Goal: Navigation & Orientation: Find specific page/section

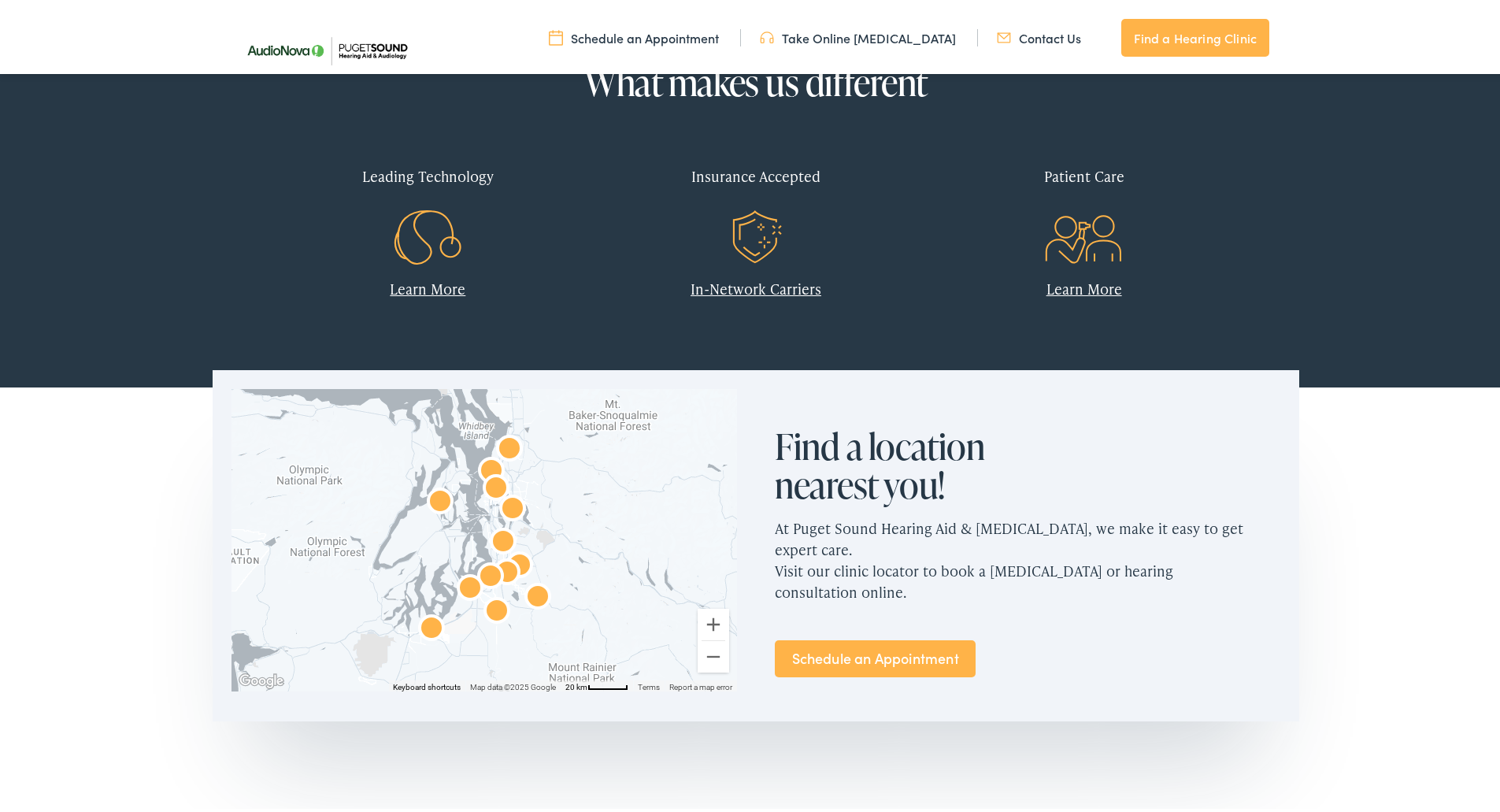
scroll to position [709, 0]
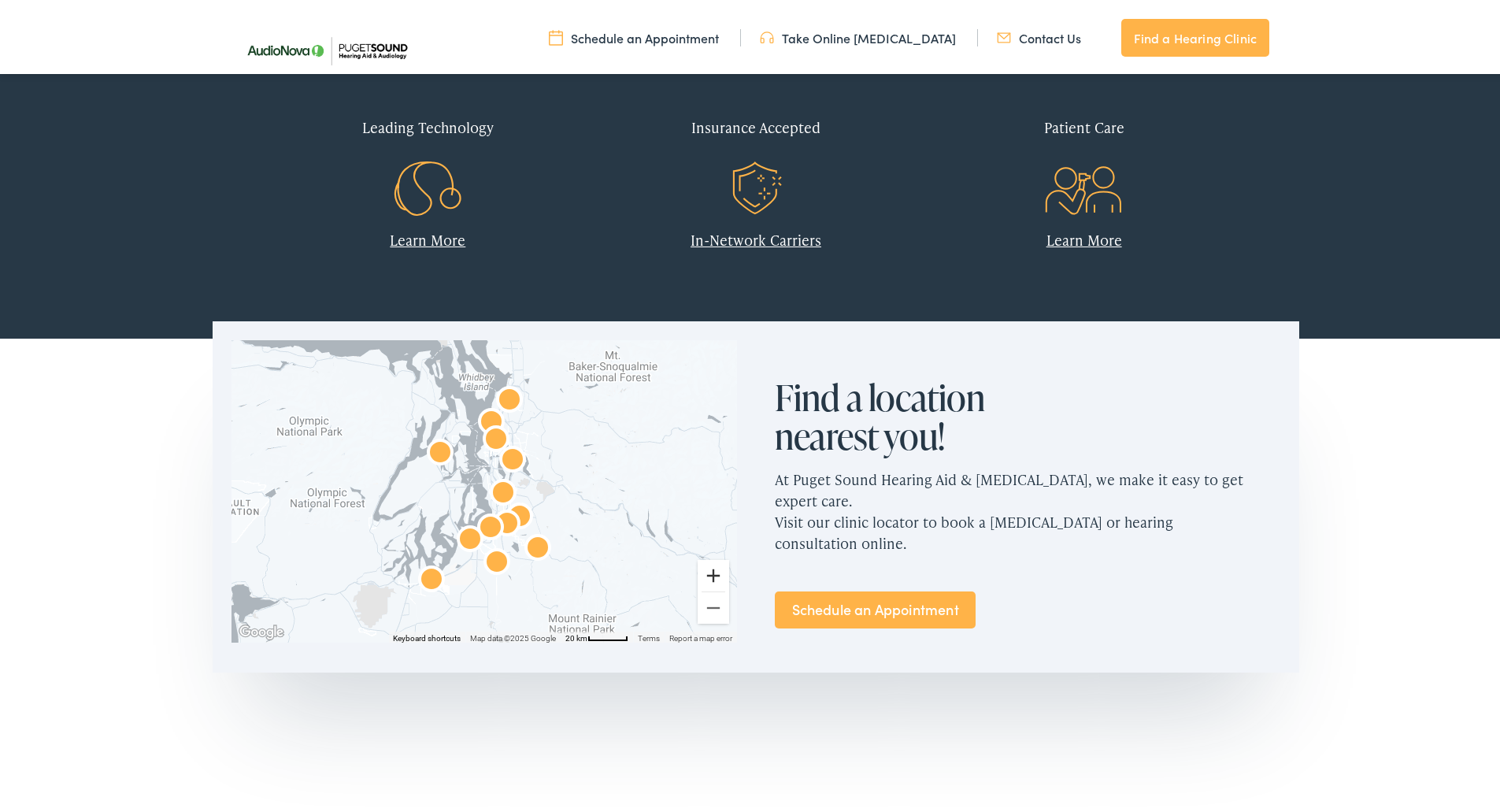
click at [710, 576] on button "Zoom in" at bounding box center [714, 573] width 32 height 32
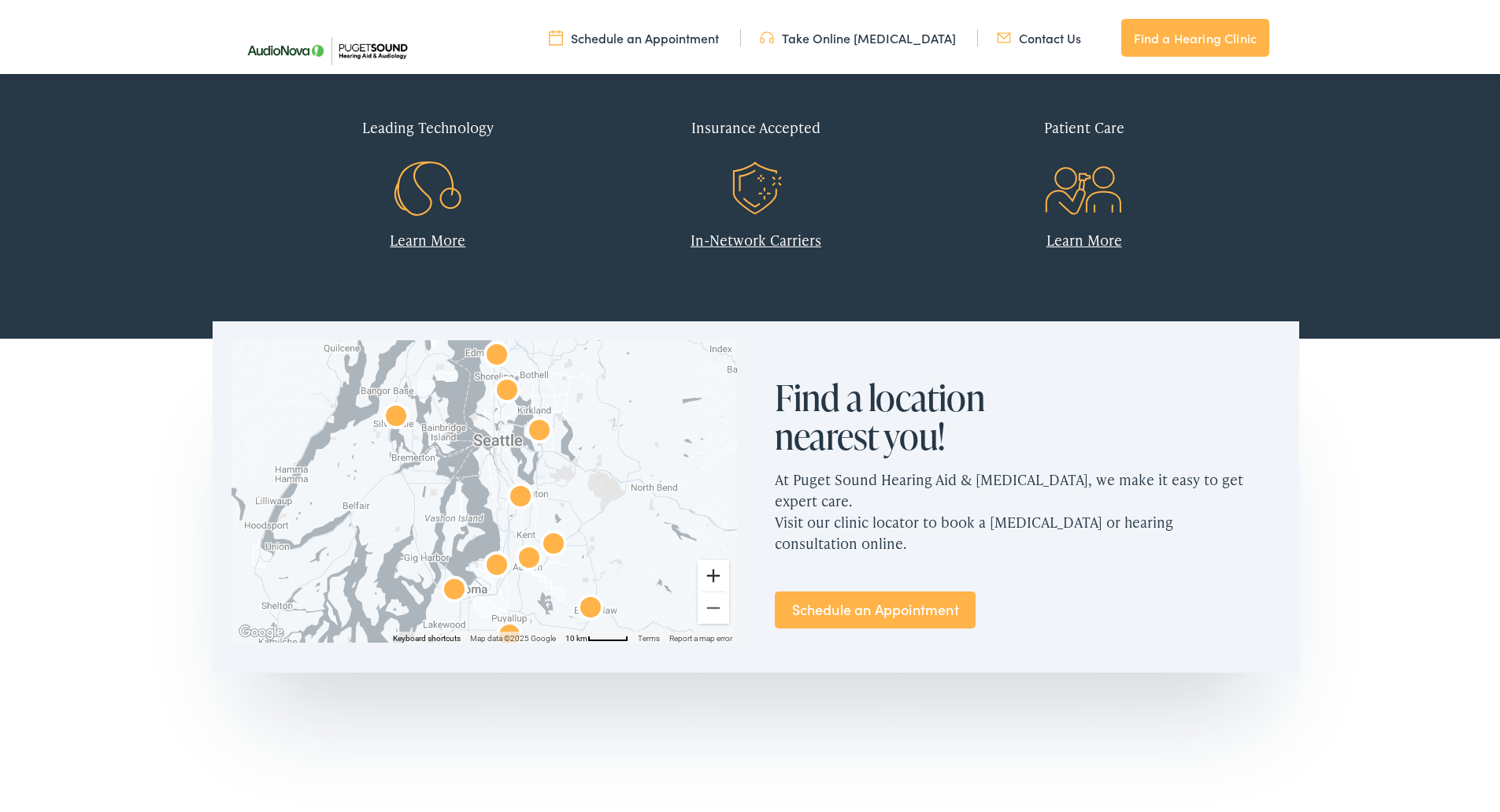
click at [710, 576] on button "Zoom in" at bounding box center [714, 573] width 32 height 32
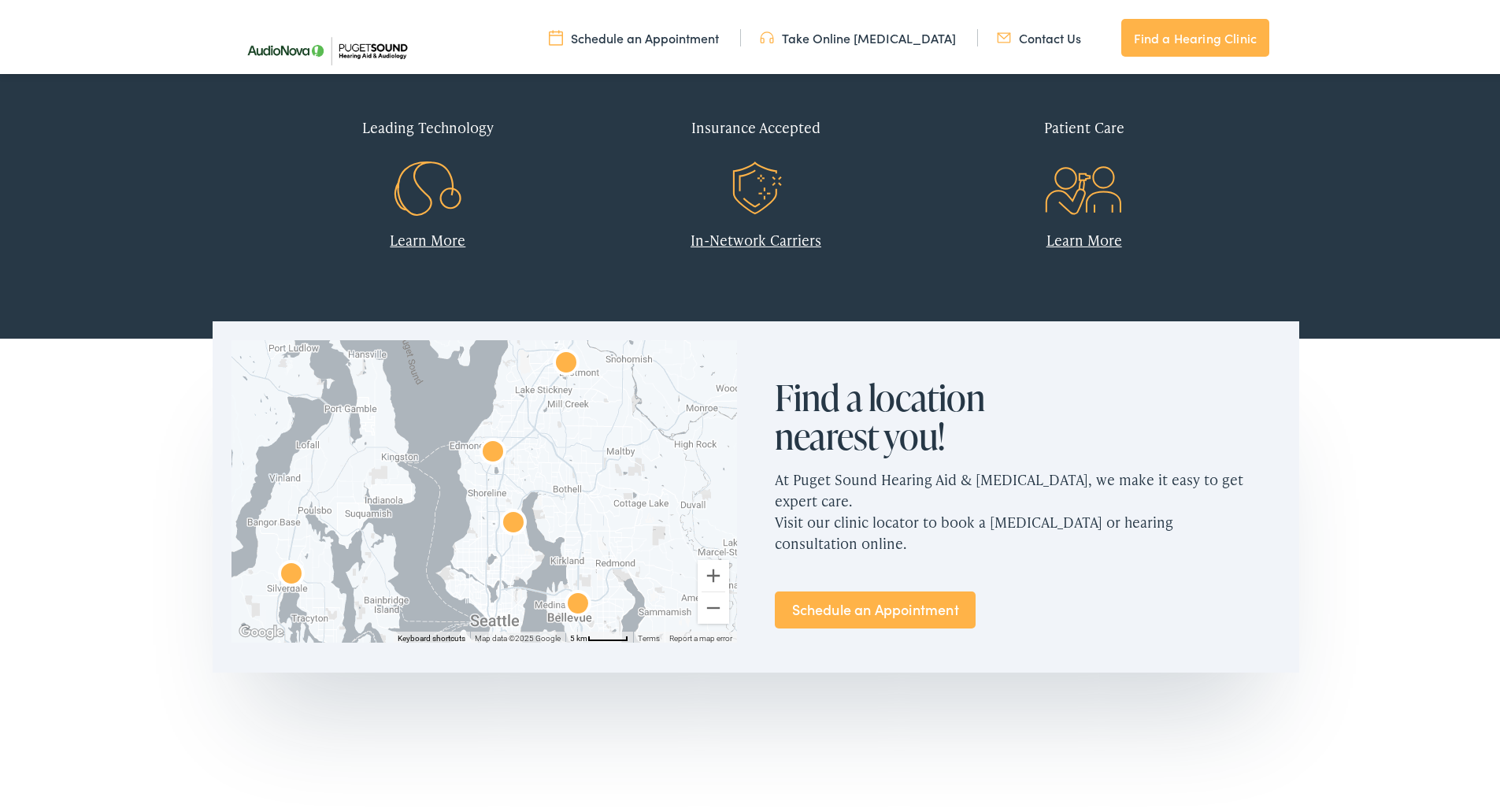
drag, startPoint x: 515, startPoint y: 409, endPoint x: 499, endPoint y: 647, distance: 238.5
click at [499, 647] on div "← Move left → Move right ↑ Move up ↓ Move down + Zoom in - Zoom out Home Jump l…" at bounding box center [484, 488] width 543 height 340
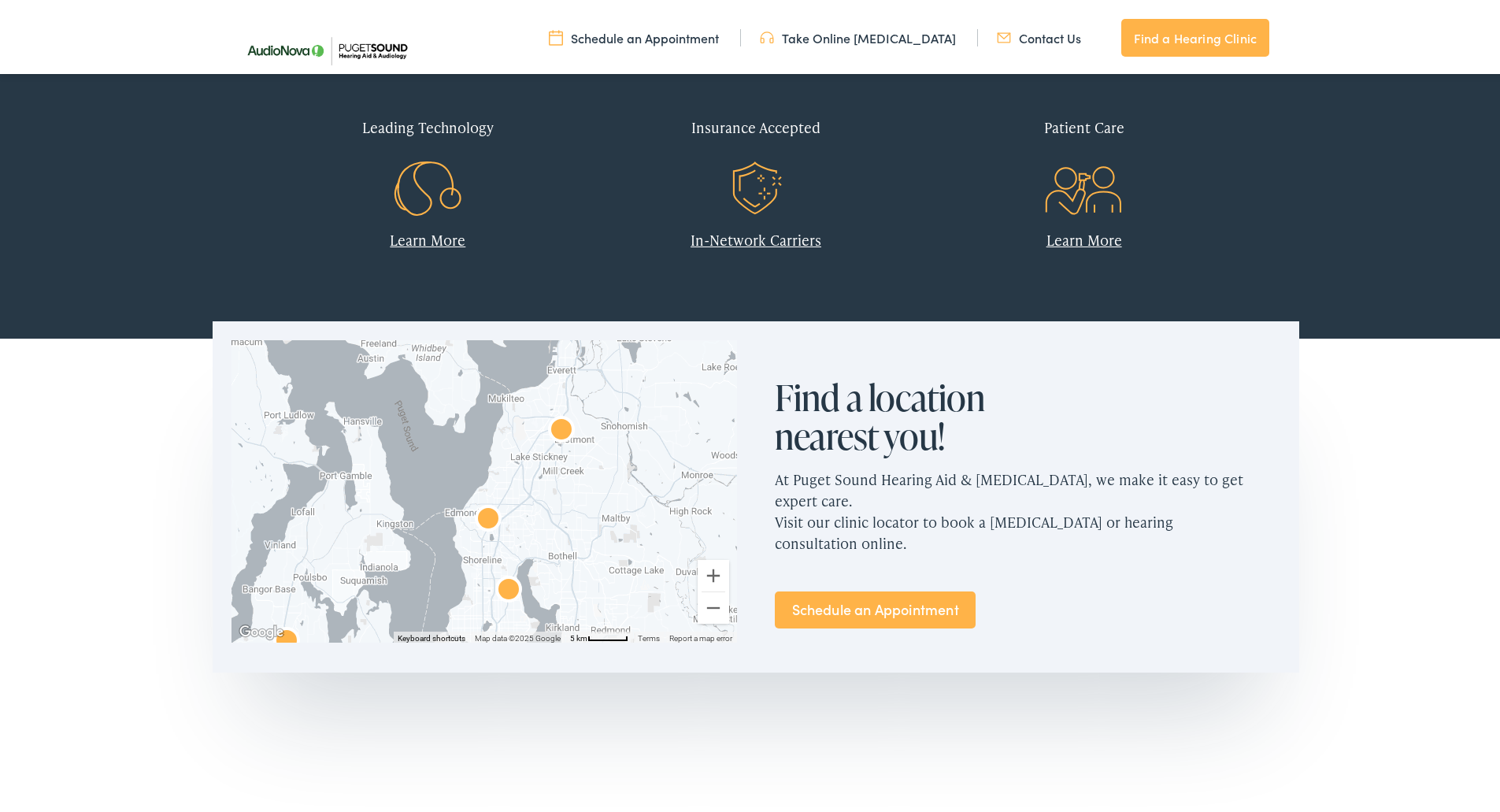
drag, startPoint x: 575, startPoint y: 470, endPoint x: 570, endPoint y: 541, distance: 71.2
click at [570, 541] on div at bounding box center [485, 488] width 506 height 302
click at [702, 575] on button "Zoom in" at bounding box center [714, 573] width 32 height 32
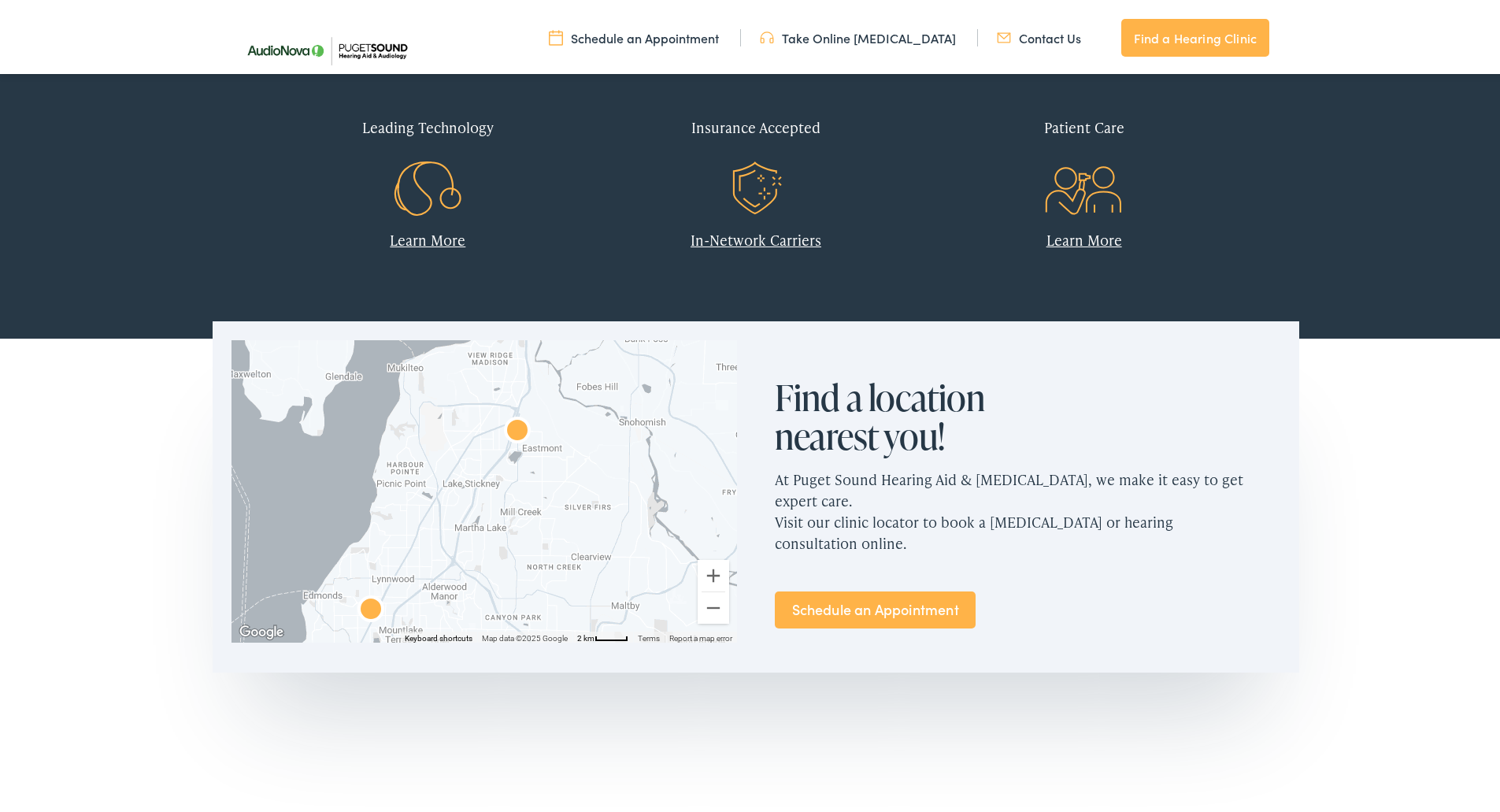
drag, startPoint x: 615, startPoint y: 475, endPoint x: 490, endPoint y: 535, distance: 138.7
click at [490, 535] on div at bounding box center [485, 488] width 506 height 302
click at [514, 426] on img "Puget Sound Hearing Aid &#038; Audiology by AudioNova" at bounding box center [518, 429] width 38 height 38
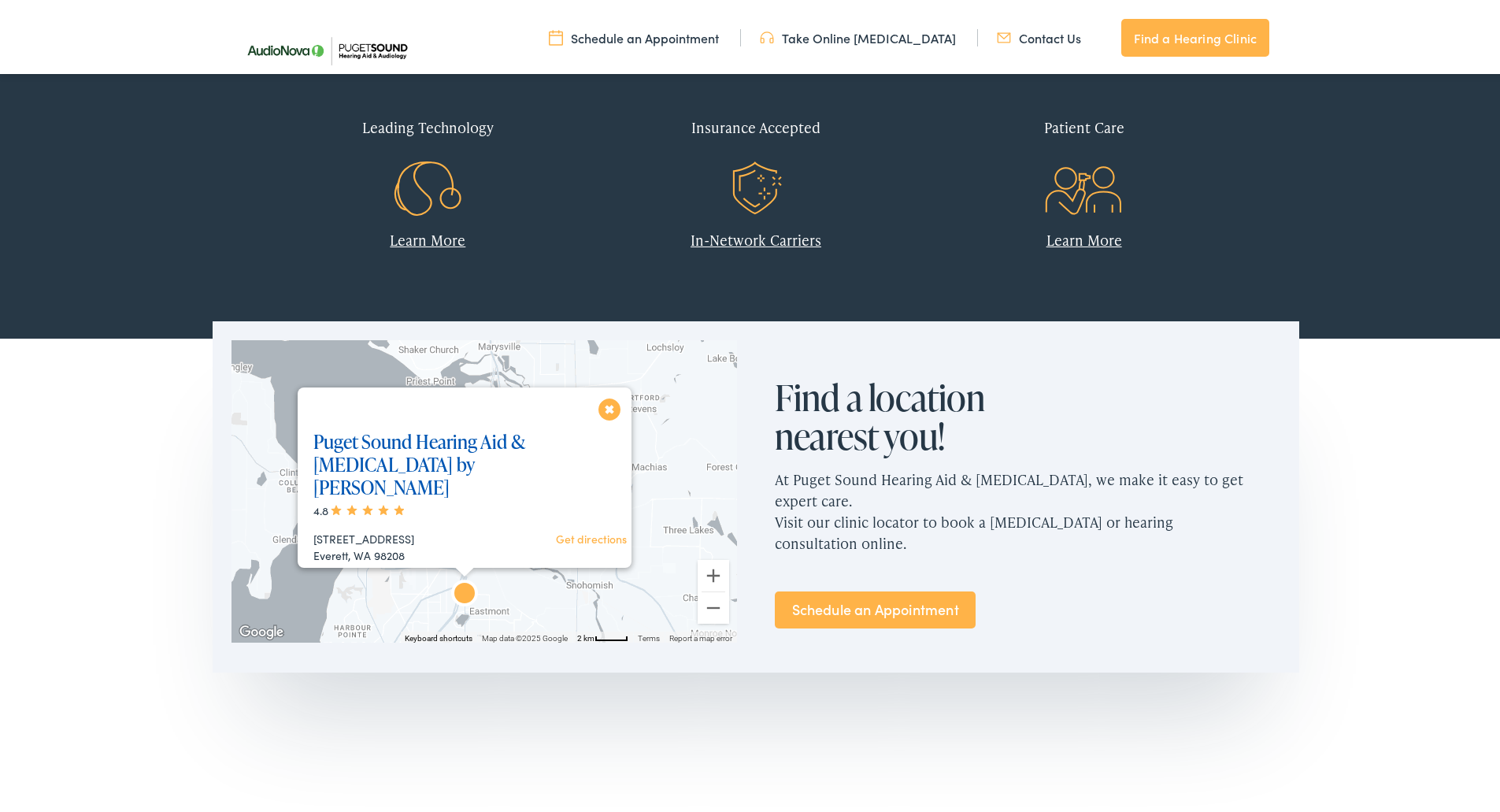
click at [391, 460] on link "Puget Sound Hearing Aid & [MEDICAL_DATA] by [PERSON_NAME]" at bounding box center [419, 461] width 212 height 71
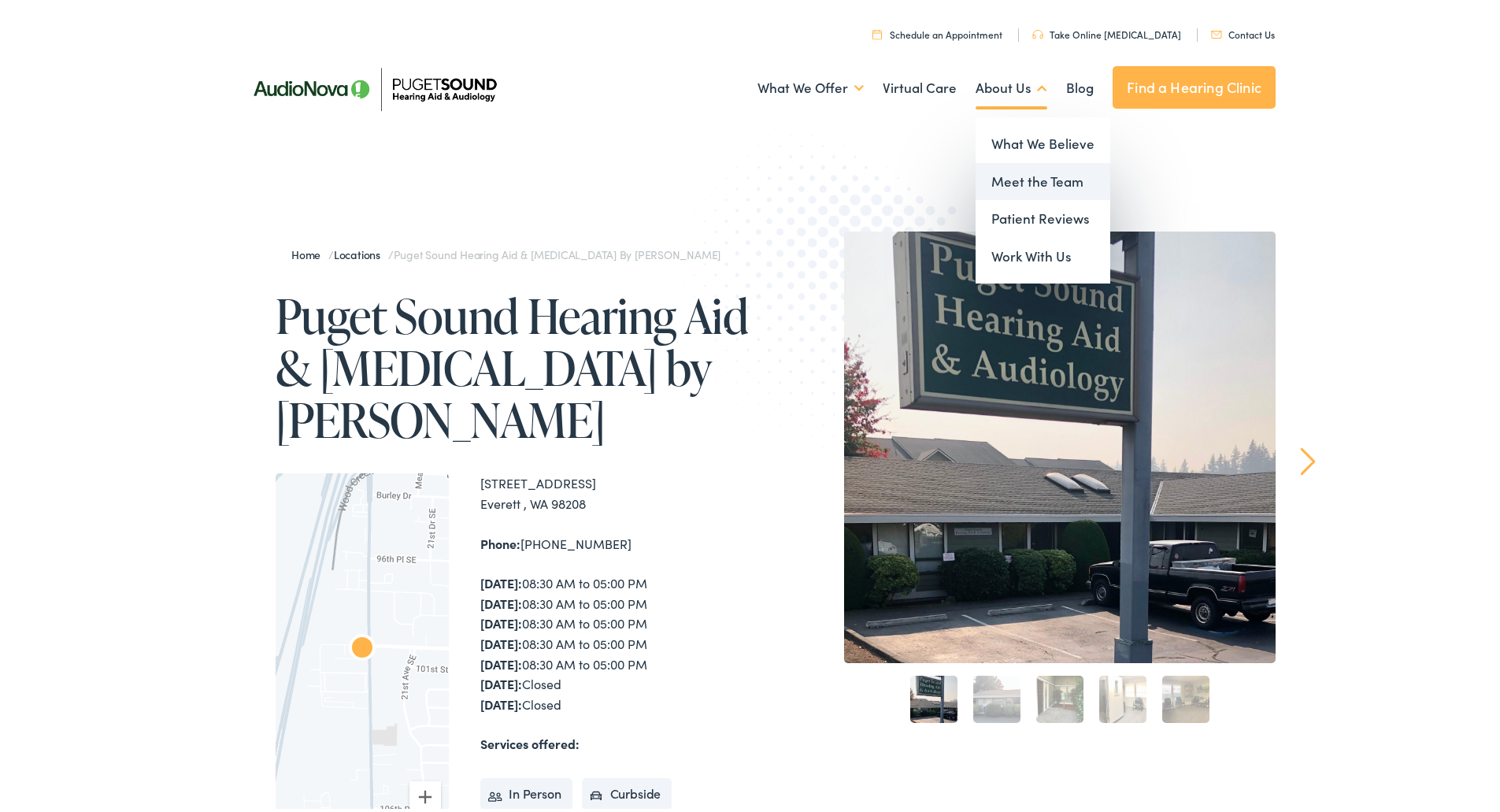
click at [1004, 184] on link "Meet the Team" at bounding box center [1043, 178] width 135 height 38
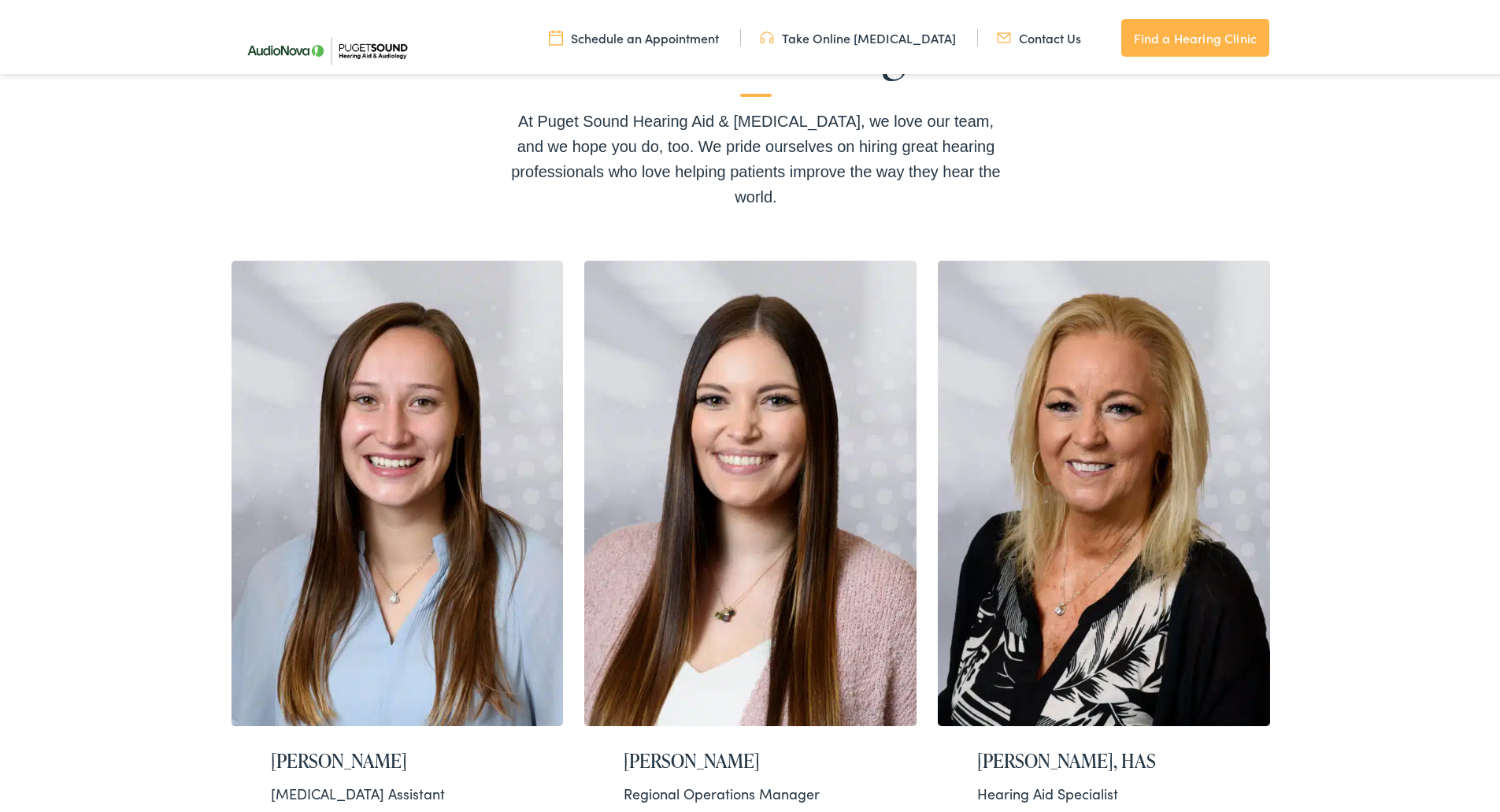
scroll to position [236, 0]
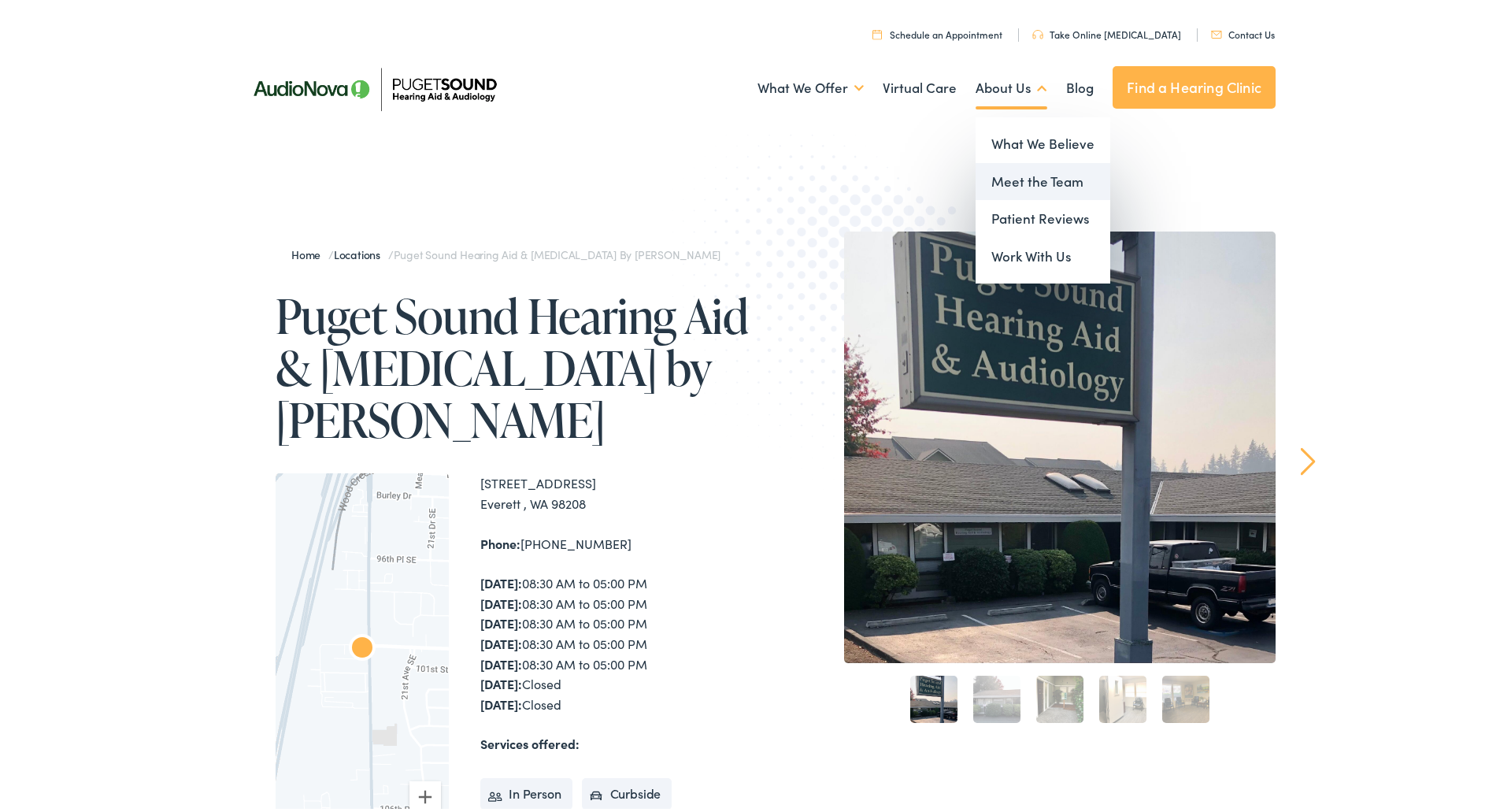
click at [1005, 185] on link "Meet the Team" at bounding box center [1043, 178] width 135 height 38
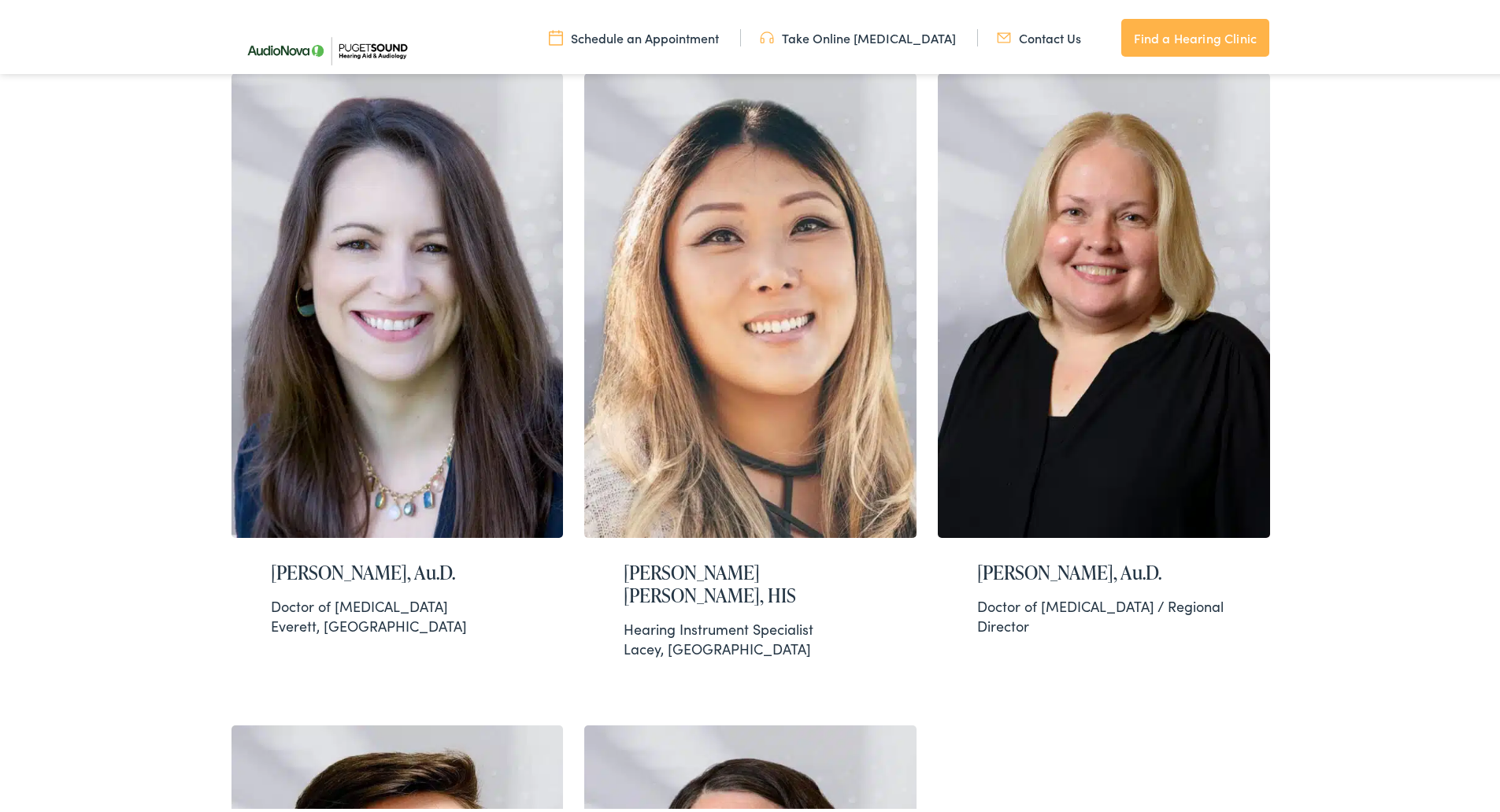
scroll to position [2363, 0]
